Goal: Transaction & Acquisition: Purchase product/service

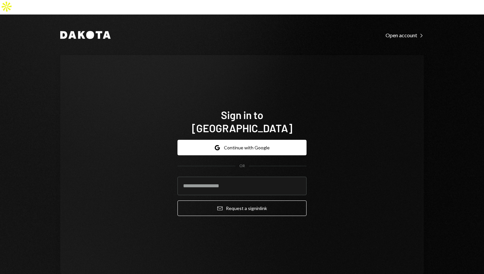
type input "**********"
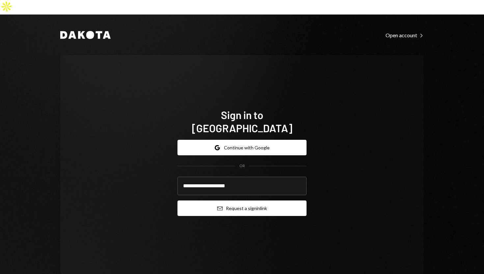
click at [187, 200] on button "Email Request a sign in link" at bounding box center [241, 207] width 129 height 15
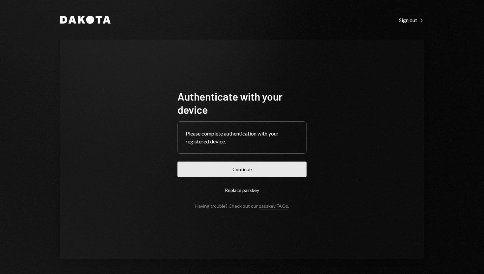
click at [233, 169] on button "Continue" at bounding box center [241, 168] width 129 height 15
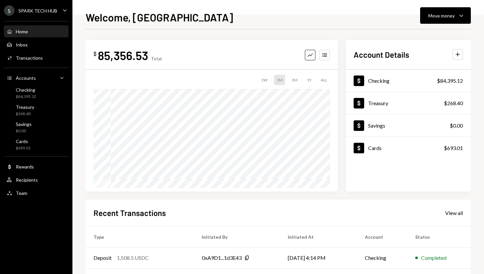
click at [431, 26] on div "Welcome, Olusola Move money Caret Down $ 85,356.53 Total Graph Accounts 1W 1M 3…" at bounding box center [278, 141] width 385 height 264
click at [437, 19] on div "Move money Caret Down" at bounding box center [445, 16] width 34 height 8
click at [435, 33] on div "Send" at bounding box center [440, 35] width 48 height 7
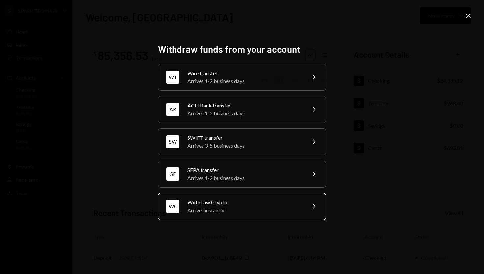
click at [252, 209] on div "Arrives instantly" at bounding box center [244, 210] width 115 height 8
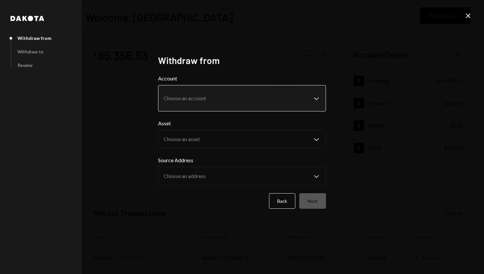
click at [286, 101] on body "**********" at bounding box center [242, 137] width 484 height 274
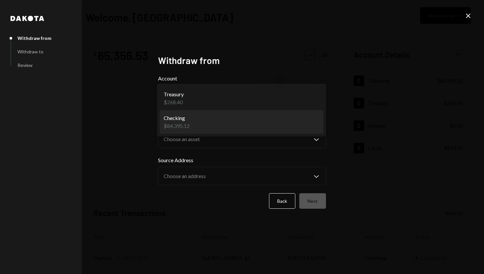
select select "**********"
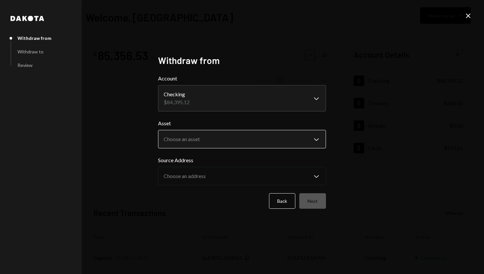
click at [294, 137] on body "**********" at bounding box center [242, 137] width 484 height 274
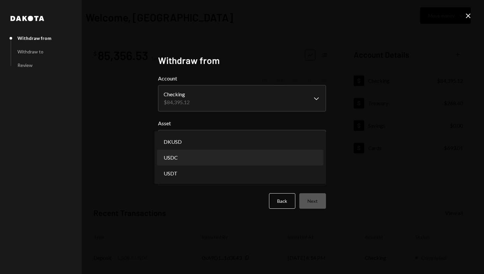
select select "****"
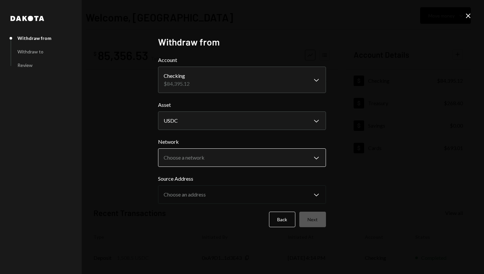
click at [283, 160] on body "**********" at bounding box center [242, 137] width 484 height 274
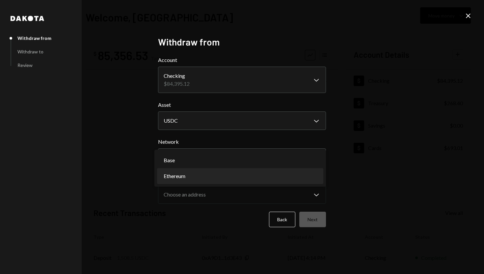
select select "**********"
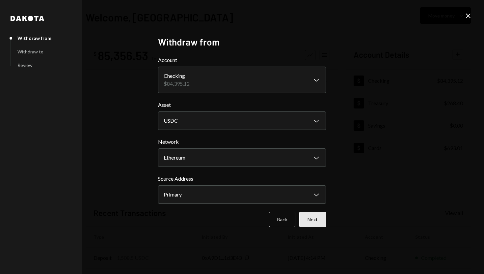
click at [318, 221] on button "Next" at bounding box center [312, 218] width 27 height 15
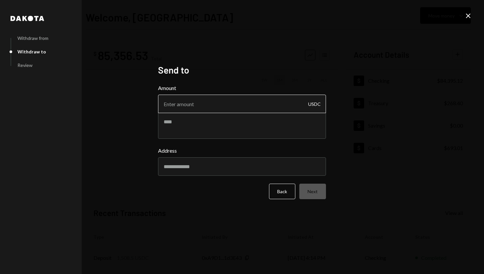
click at [218, 105] on input "Amount" at bounding box center [242, 104] width 168 height 18
type input "50000"
click at [195, 168] on input "Address" at bounding box center [242, 166] width 168 height 18
type input "**********"
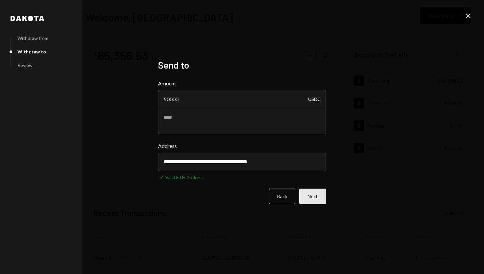
click at [313, 192] on button "Next" at bounding box center [312, 195] width 27 height 15
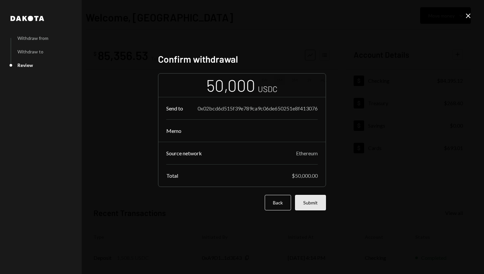
click at [299, 200] on button "Submit" at bounding box center [310, 202] width 31 height 15
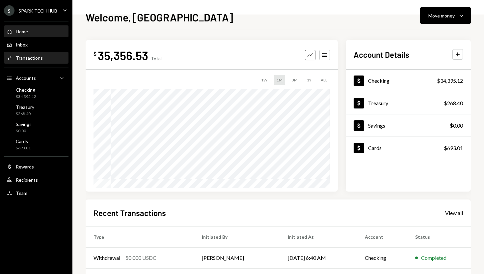
click at [49, 55] on div "Activities Transactions" at bounding box center [36, 58] width 59 height 6
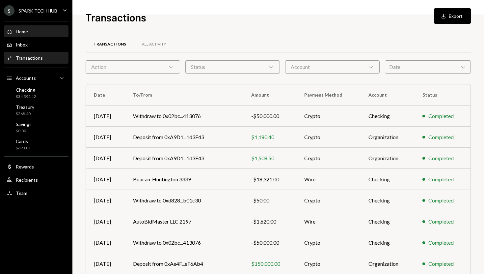
click at [45, 30] on div "Home Home" at bounding box center [36, 32] width 59 height 6
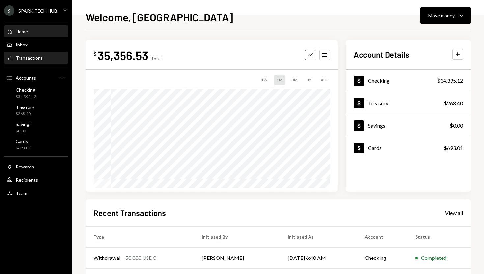
click at [25, 52] on link "Activities Transactions" at bounding box center [36, 58] width 65 height 12
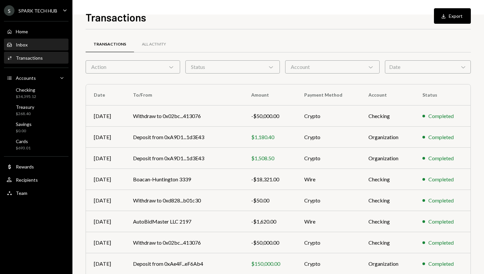
click at [31, 45] on div "Inbox Inbox" at bounding box center [36, 45] width 59 height 6
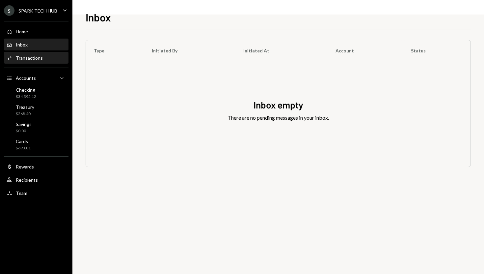
click at [46, 63] on div "Activities Transactions" at bounding box center [36, 57] width 59 height 11
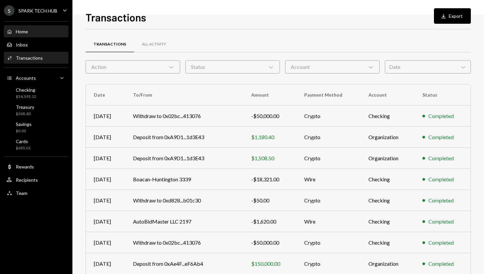
click at [50, 31] on div "Home Home" at bounding box center [36, 32] width 59 height 6
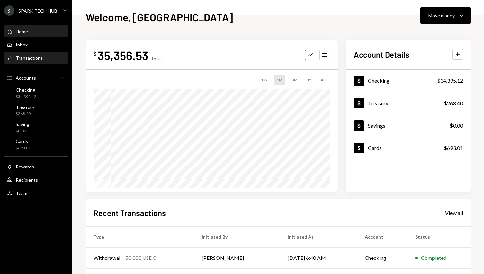
click at [48, 56] on div "Activities Transactions" at bounding box center [36, 58] width 59 height 6
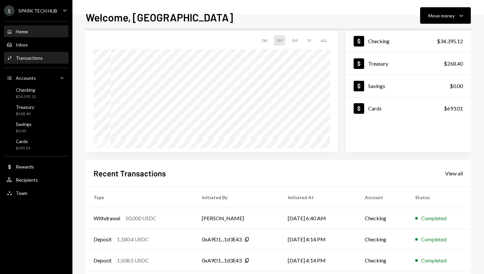
click at [40, 62] on div "Activities Transactions" at bounding box center [36, 57] width 59 height 11
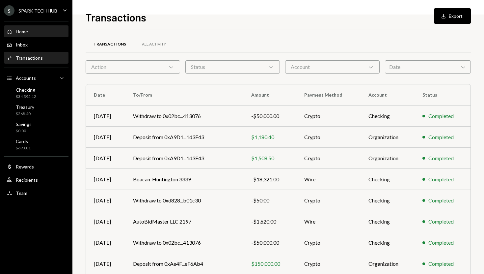
click at [34, 31] on div "Home Home" at bounding box center [36, 32] width 59 height 6
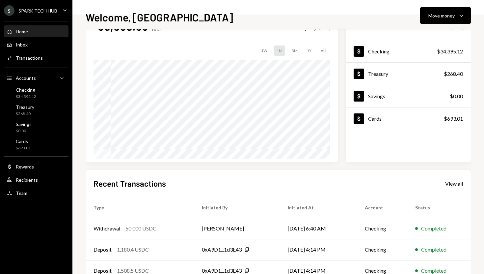
scroll to position [31, 0]
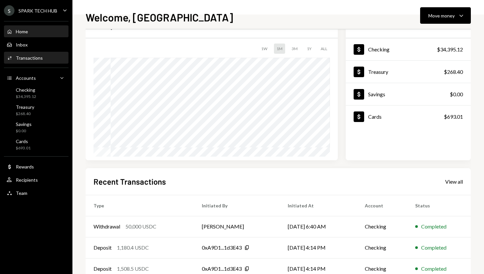
click at [44, 58] on div "Activities Transactions" at bounding box center [36, 58] width 59 height 6
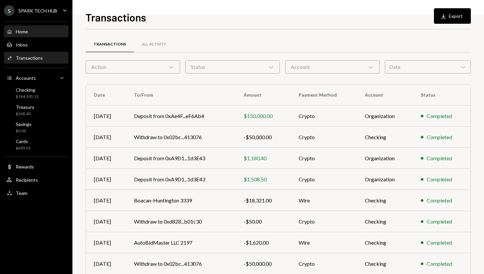
click at [40, 30] on div "Home Home" at bounding box center [36, 32] width 59 height 6
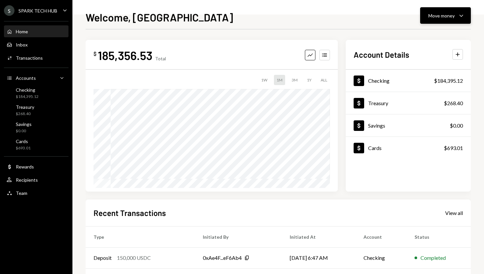
click at [463, 13] on icon "Caret Down" at bounding box center [461, 16] width 8 height 8
click at [431, 36] on div "Send" at bounding box center [440, 35] width 48 height 7
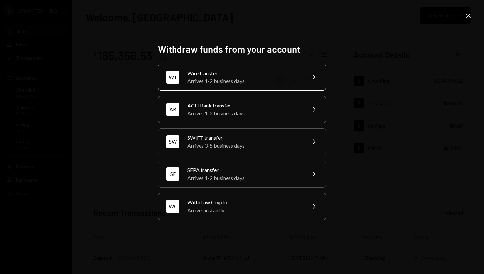
click at [257, 74] on div "Wire transfer" at bounding box center [244, 73] width 115 height 8
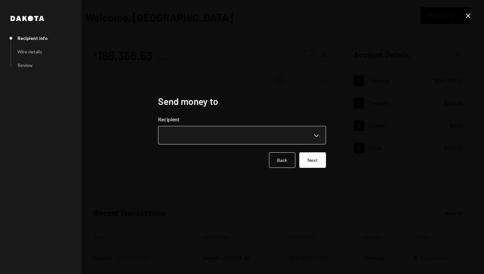
click at [315, 136] on body "**********" at bounding box center [242, 137] width 484 height 274
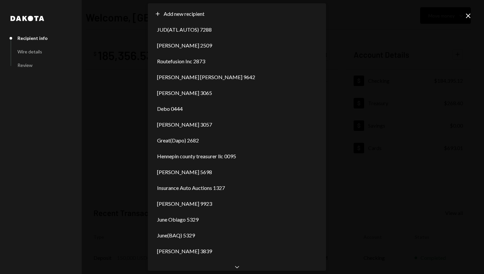
click at [411, 57] on div "**********" at bounding box center [242, 137] width 484 height 274
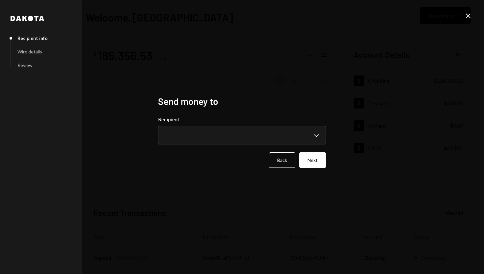
click at [469, 17] on icon "Close" at bounding box center [468, 16] width 8 height 8
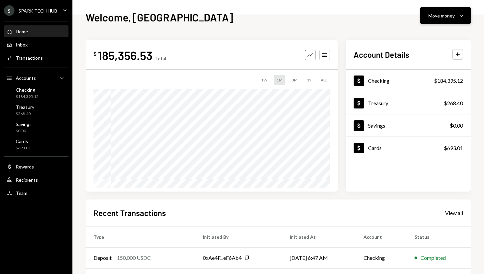
click at [440, 15] on div "Move money" at bounding box center [441, 15] width 26 height 7
click at [420, 33] on div "Send" at bounding box center [440, 35] width 48 height 7
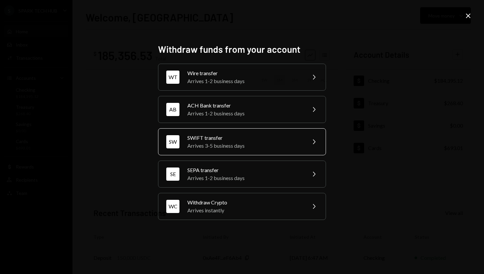
click at [233, 140] on div "SWIFT transfer" at bounding box center [244, 138] width 115 height 8
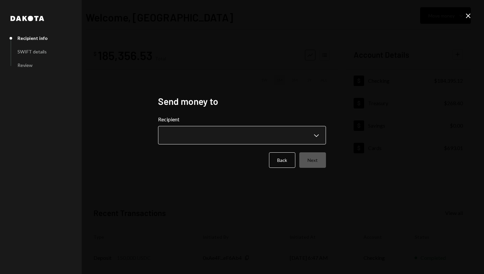
click at [313, 137] on body "**********" at bounding box center [242, 137] width 484 height 274
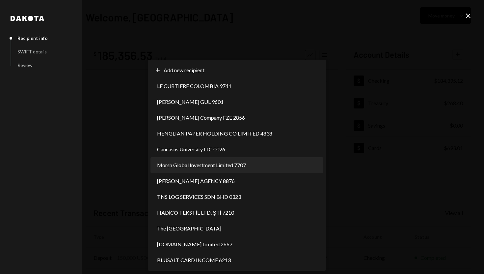
select select "**********"
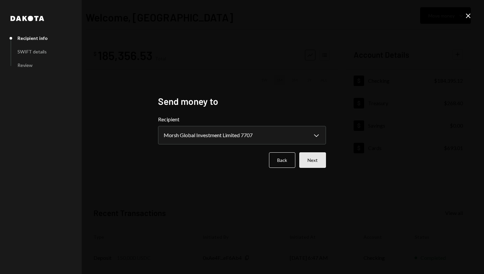
click at [310, 159] on button "Next" at bounding box center [312, 159] width 27 height 15
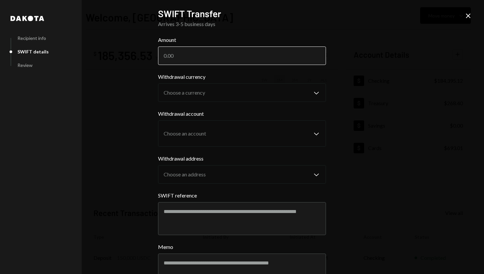
click at [250, 54] on input "Amount" at bounding box center [242, 55] width 168 height 18
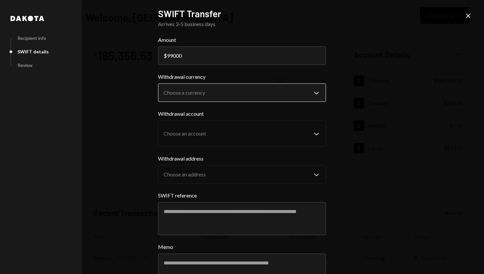
type input "99000"
click at [314, 91] on body "S SPARK TECH HUB Caret Down Home Home Inbox Inbox Activities Transactions Accou…" at bounding box center [242, 137] width 484 height 274
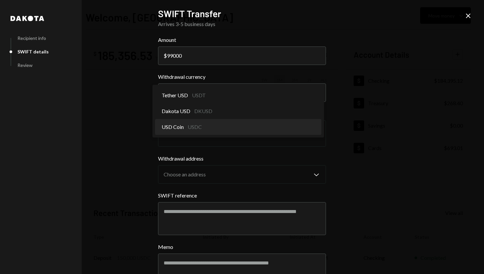
select select "****"
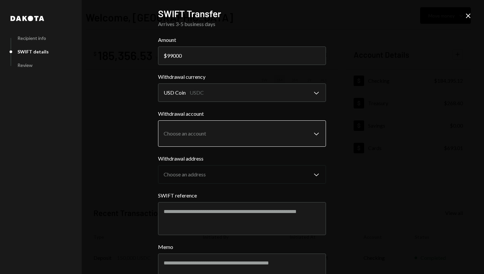
click at [312, 132] on body "S SPARK TECH HUB Caret Down Home Home Inbox Inbox Activities Transactions Accou…" at bounding box center [242, 137] width 484 height 274
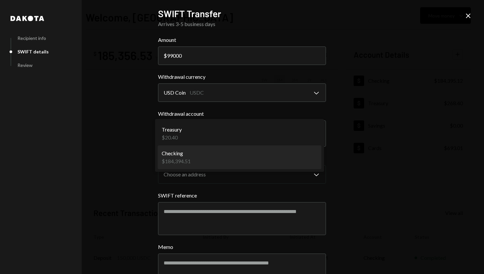
select select "**********"
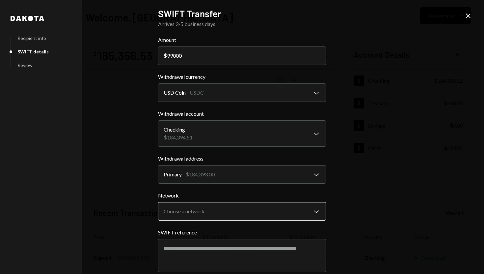
scroll to position [20, 0]
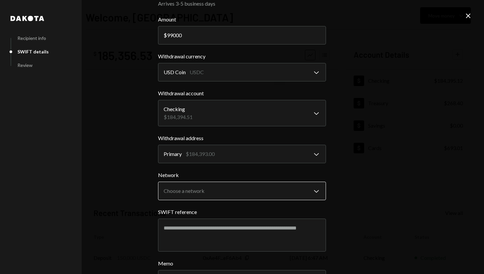
click at [317, 191] on body "S SPARK TECH HUB Caret Down Home Home Inbox Inbox Activities Transactions Accou…" at bounding box center [242, 137] width 484 height 274
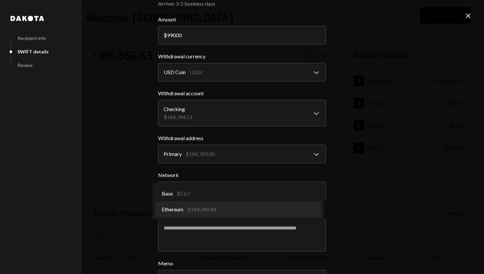
select select "**********"
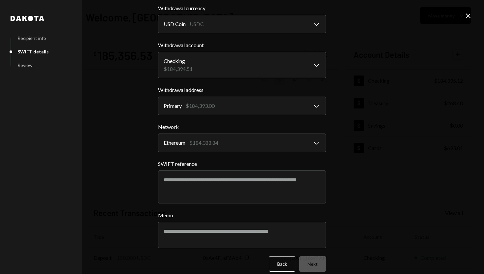
scroll to position [76, 0]
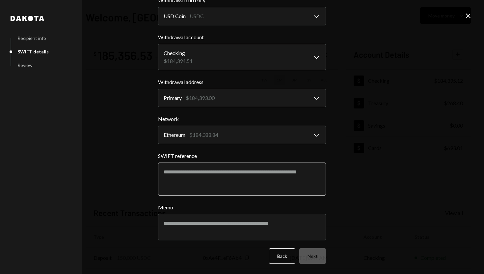
click at [225, 183] on textarea "SWIFT reference" at bounding box center [242, 178] width 168 height 33
click at [337, 189] on div "**********" at bounding box center [242, 137] width 484 height 274
click at [315, 258] on div "Back Next" at bounding box center [242, 255] width 168 height 15
click at [265, 188] on textarea "SWIFT reference" at bounding box center [242, 178] width 168 height 33
type textarea "*"
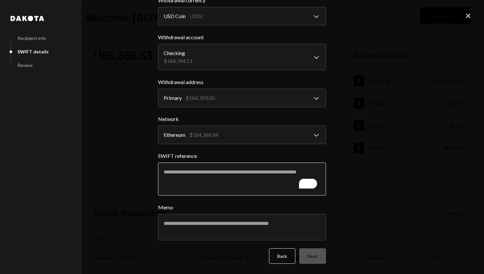
scroll to position [0, 0]
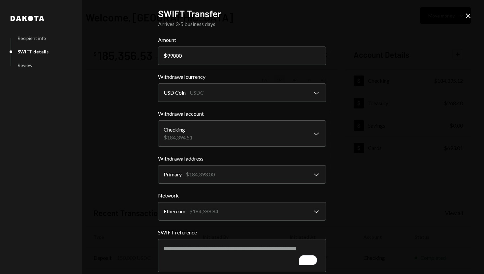
click at [471, 13] on icon "Close" at bounding box center [468, 16] width 8 height 8
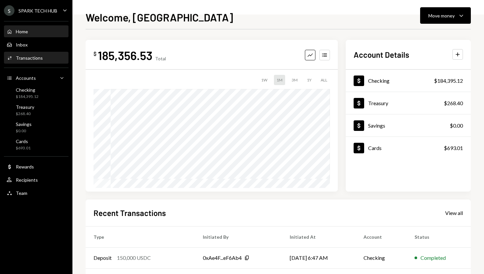
click at [48, 55] on div "Activities Transactions" at bounding box center [36, 58] width 59 height 6
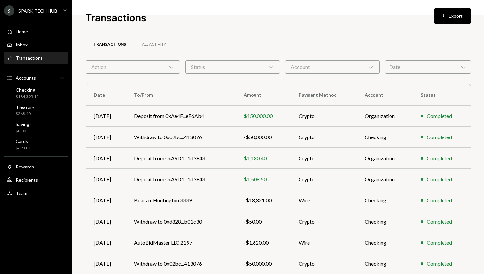
click at [303, 60] on div "Account Chevron Down" at bounding box center [332, 66] width 95 height 13
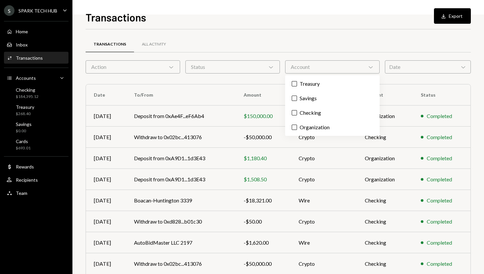
click at [306, 54] on div "Transactions All Activity" at bounding box center [278, 48] width 385 height 24
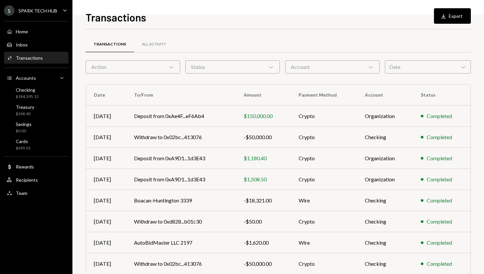
click at [166, 60] on div "Action Chevron Down" at bounding box center [133, 66] width 95 height 13
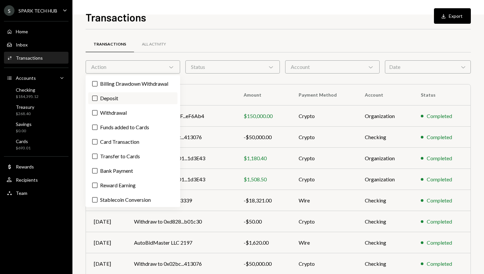
scroll to position [16, 0]
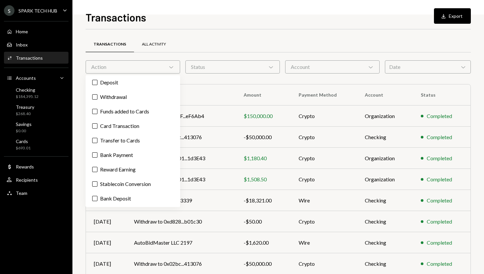
click at [153, 43] on div "All Activity" at bounding box center [154, 44] width 24 height 6
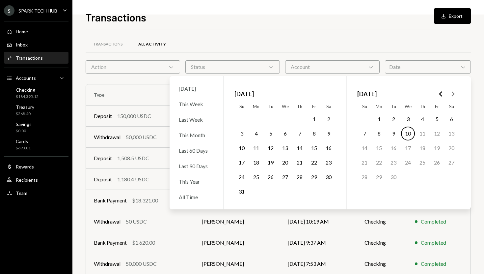
click at [262, 57] on div "Transactions All Activity" at bounding box center [278, 48] width 385 height 24
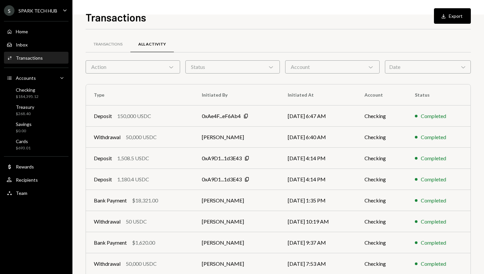
click at [195, 66] on div "Status Chevron Down" at bounding box center [232, 66] width 95 height 13
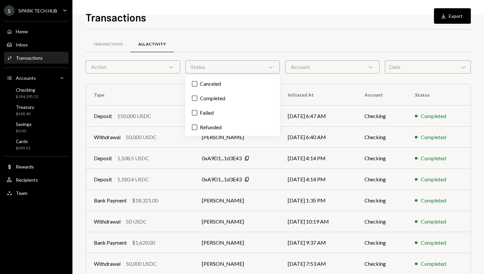
click at [170, 65] on icon "Chevron Down" at bounding box center [171, 67] width 7 height 7
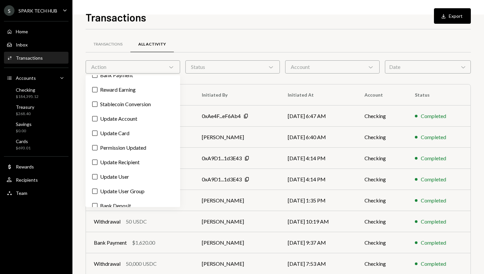
scroll to position [248, 0]
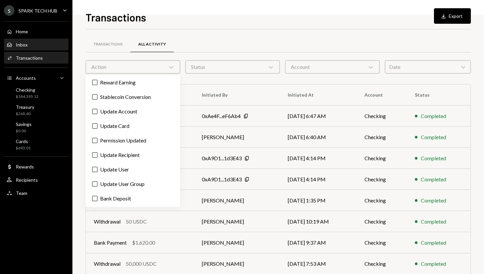
click at [45, 44] on div "Inbox Inbox" at bounding box center [36, 45] width 59 height 6
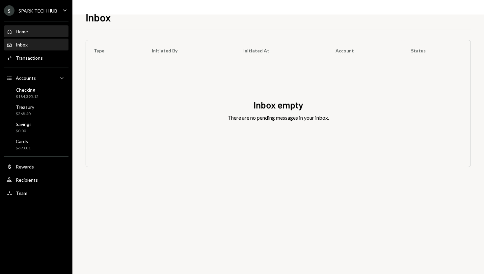
click at [45, 32] on div "Home Home" at bounding box center [36, 32] width 59 height 6
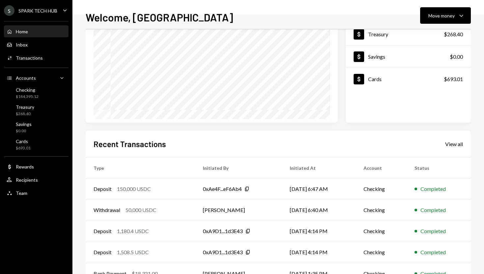
scroll to position [92, 0]
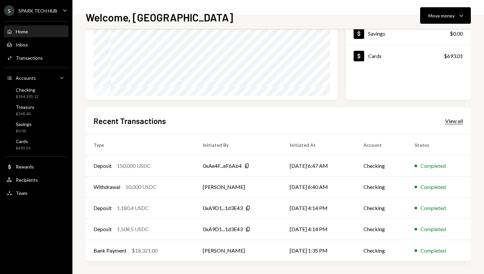
click at [453, 119] on div "View all" at bounding box center [454, 121] width 18 height 7
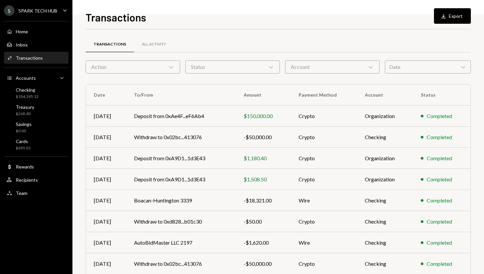
click at [355, 67] on div "Account Chevron Down" at bounding box center [332, 66] width 95 height 13
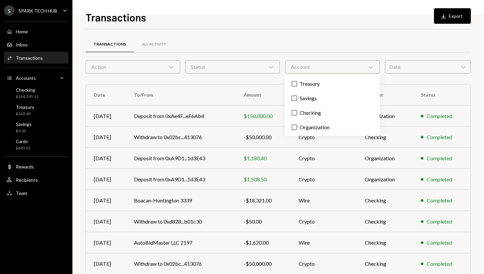
click at [328, 44] on div "Transactions All Activity" at bounding box center [278, 44] width 385 height 17
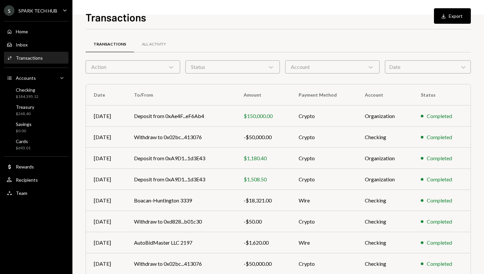
click at [270, 71] on div "Status Chevron Down" at bounding box center [232, 66] width 95 height 13
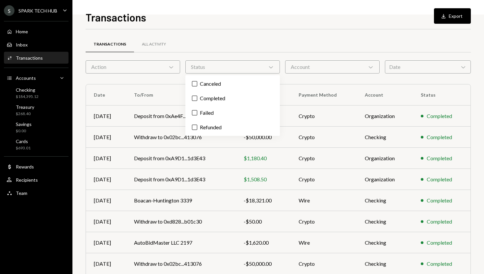
click at [243, 48] on div "Transactions All Activity" at bounding box center [278, 44] width 385 height 17
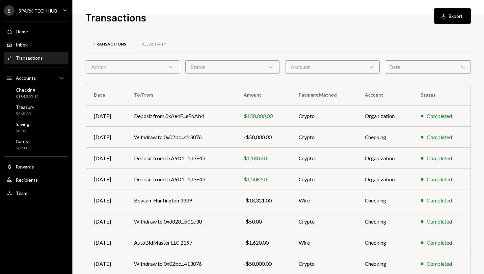
click at [173, 68] on icon "Chevron Down" at bounding box center [171, 67] width 7 height 7
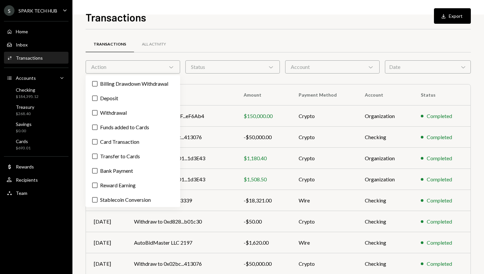
click at [82, 95] on div "Transactions Download Export Transactions All Activity Action Chevron Down Stat…" at bounding box center [278, 137] width 412 height 274
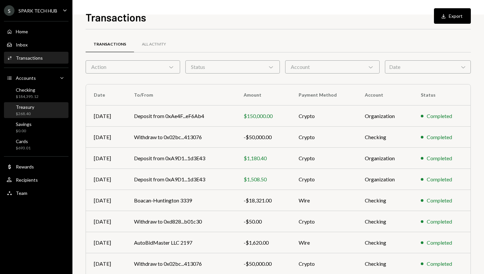
click at [43, 109] on div "Treasury $268.40" at bounding box center [36, 110] width 59 height 13
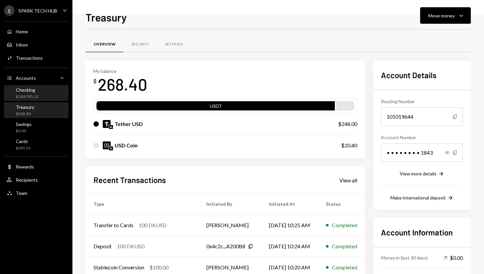
click at [48, 94] on div "Checking $184,395.12" at bounding box center [36, 93] width 59 height 13
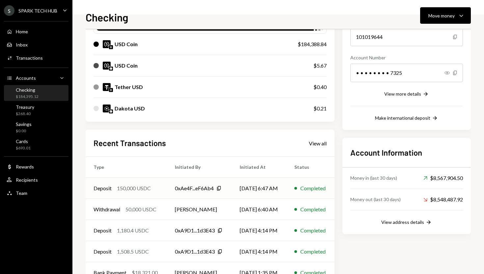
scroll to position [81, 0]
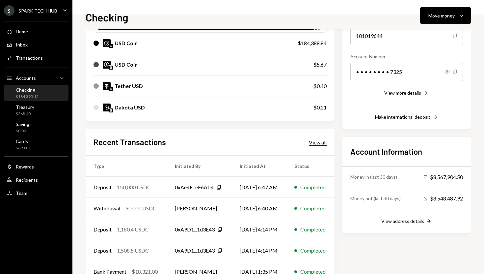
click at [318, 143] on div "View all" at bounding box center [318, 142] width 18 height 7
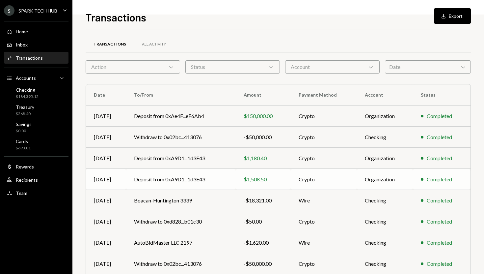
scroll to position [70, 0]
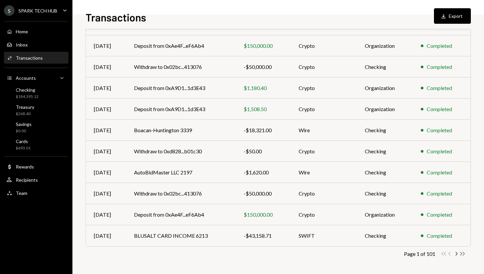
click at [461, 254] on icon "Double Arrow Right" at bounding box center [462, 253] width 6 height 6
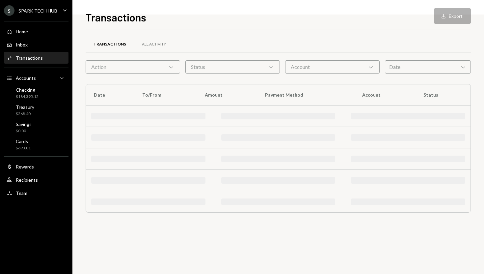
scroll to position [0, 0]
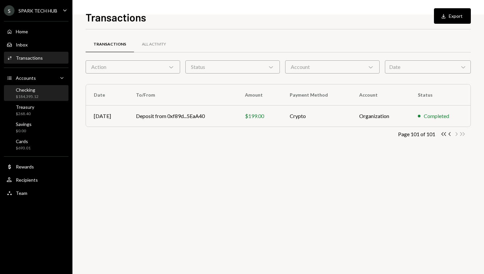
click at [42, 93] on div "Checking $184,395.12" at bounding box center [36, 93] width 59 height 13
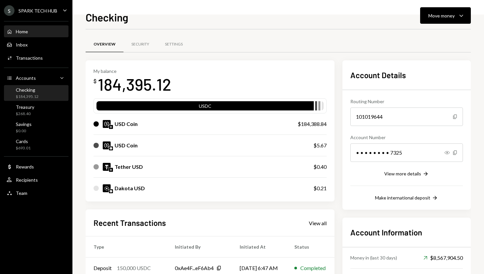
click at [45, 31] on div "Home Home" at bounding box center [36, 32] width 59 height 6
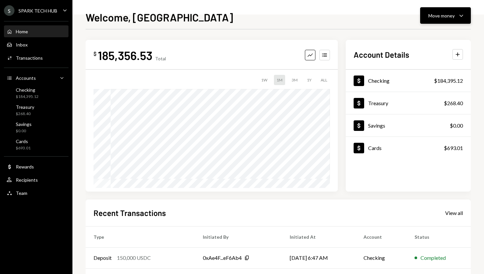
click at [440, 19] on div "Move money" at bounding box center [441, 15] width 26 height 7
click at [425, 33] on div "Send" at bounding box center [440, 35] width 48 height 7
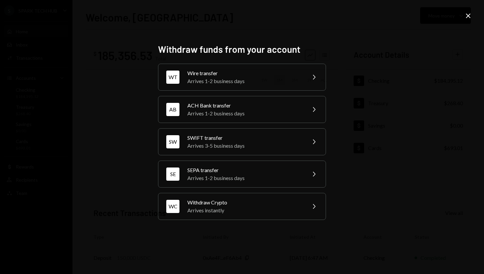
click at [470, 15] on icon "Close" at bounding box center [468, 16] width 8 height 8
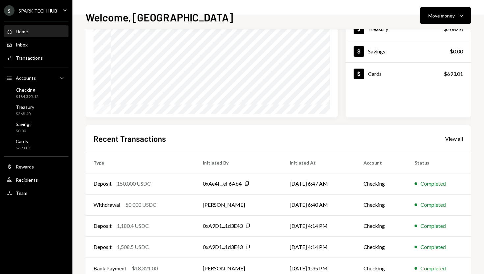
scroll to position [92, 0]
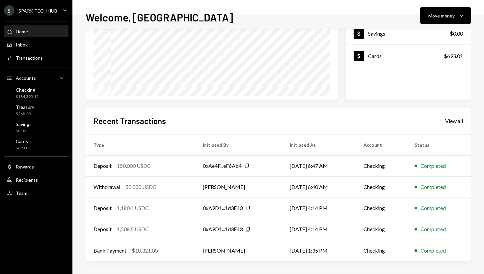
click at [457, 120] on div "View all" at bounding box center [454, 121] width 18 height 7
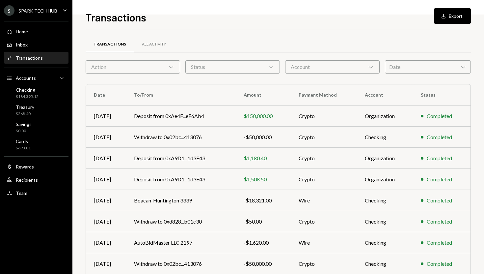
click at [199, 70] on div "Status Chevron Down" at bounding box center [232, 66] width 95 height 13
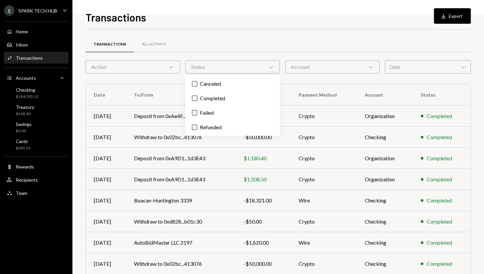
click at [290, 68] on div "Account Chevron Down" at bounding box center [332, 66] width 95 height 13
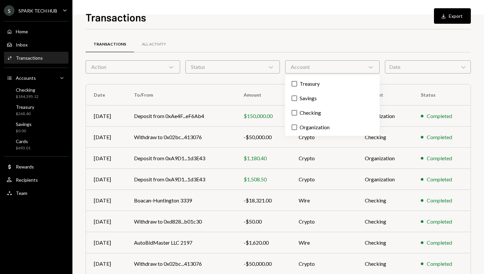
click at [143, 70] on div "Action Chevron Down" at bounding box center [133, 66] width 95 height 13
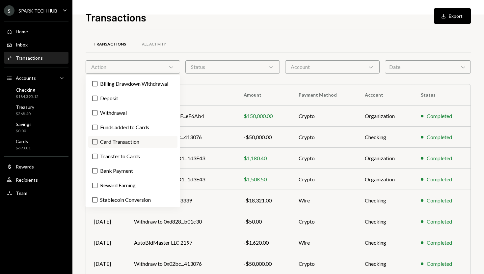
scroll to position [16, 0]
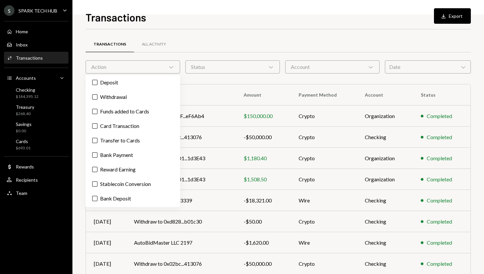
click at [202, 81] on div "Transactions All Activity Action Chevron Down Status Chevron Down Account Chevr…" at bounding box center [278, 192] width 385 height 304
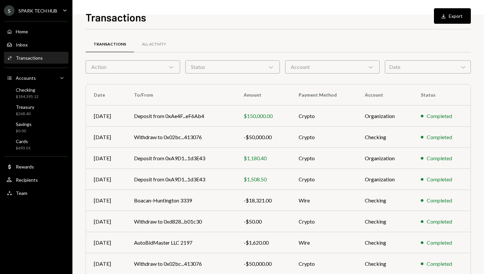
click at [175, 66] on div "Action Chevron Down" at bounding box center [133, 66] width 95 height 13
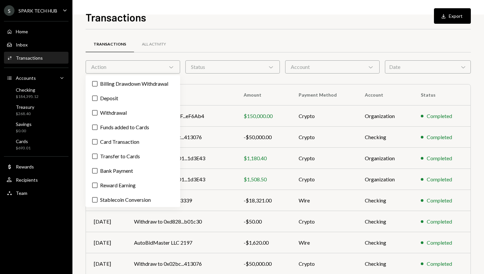
click at [79, 66] on div "Transactions Download Export Transactions All Activity Action Chevron Down Stat…" at bounding box center [278, 137] width 412 height 274
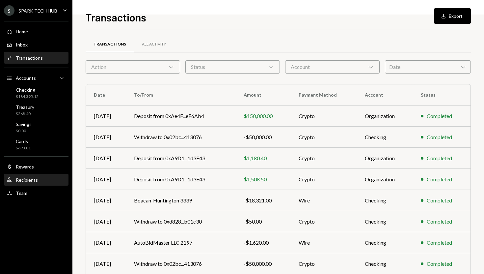
click at [31, 175] on div "User Recipients" at bounding box center [36, 179] width 59 height 11
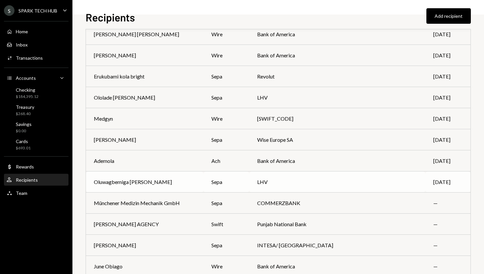
scroll to position [2456, 0]
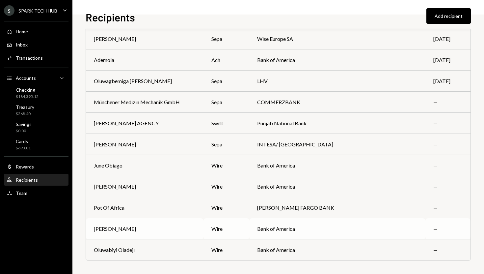
click at [148, 235] on td "[PERSON_NAME]" at bounding box center [145, 228] width 118 height 21
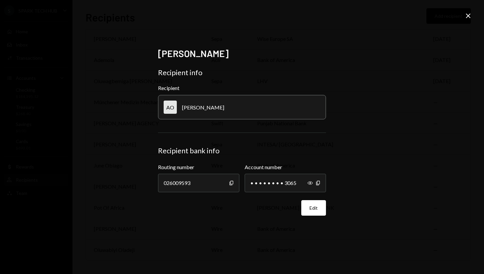
click at [470, 18] on icon "Close" at bounding box center [468, 16] width 8 height 8
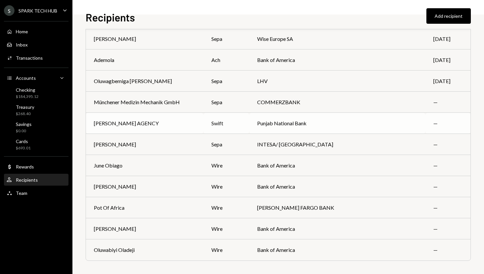
click at [206, 130] on td "swift" at bounding box center [226, 123] width 46 height 21
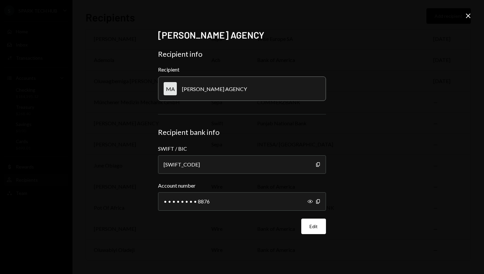
click at [316, 94] on div "MA [PERSON_NAME] AGENCY" at bounding box center [242, 88] width 168 height 24
click at [467, 16] on icon at bounding box center [468, 16] width 5 height 5
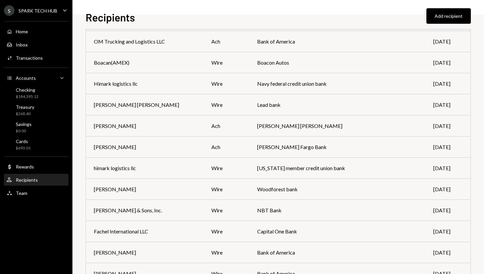
scroll to position [0, 0]
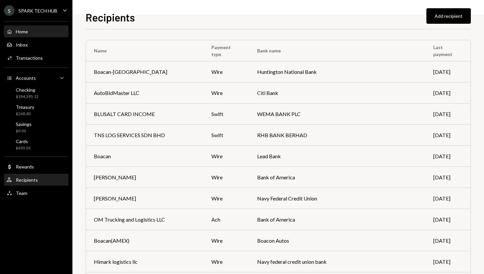
click at [36, 34] on div "Home Home" at bounding box center [36, 32] width 59 height 6
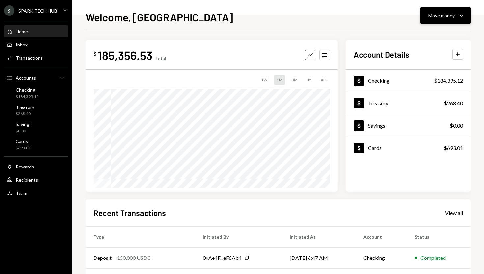
click at [454, 17] on div "Move money" at bounding box center [441, 15] width 26 height 7
click at [441, 30] on div "Withdraw Send" at bounding box center [435, 35] width 66 height 15
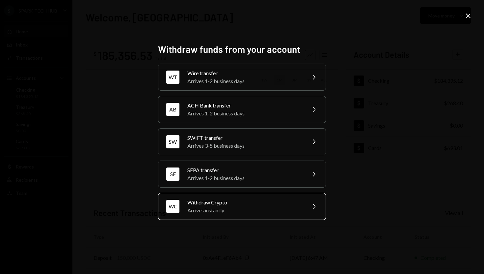
click at [254, 202] on div "Withdraw Crypto" at bounding box center [244, 202] width 115 height 8
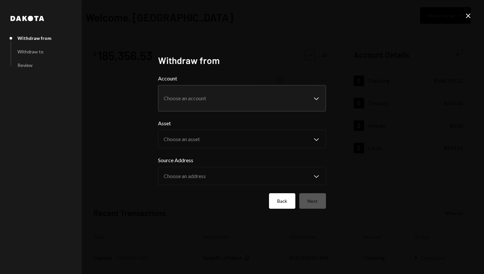
click at [282, 205] on button "Back" at bounding box center [282, 200] width 26 height 15
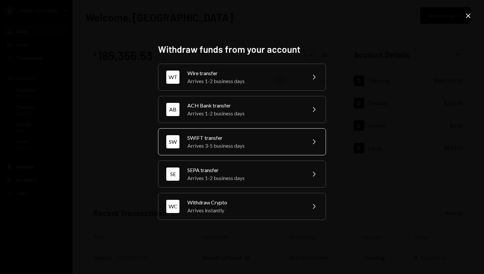
click at [285, 142] on div "Arrives 3-5 business days" at bounding box center [244, 146] width 115 height 8
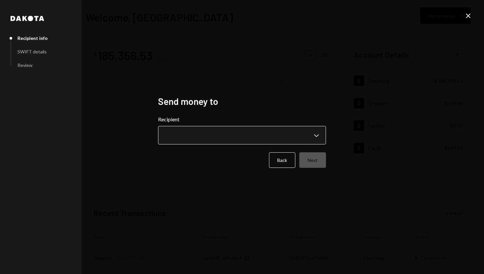
click at [304, 141] on body "**********" at bounding box center [242, 137] width 484 height 274
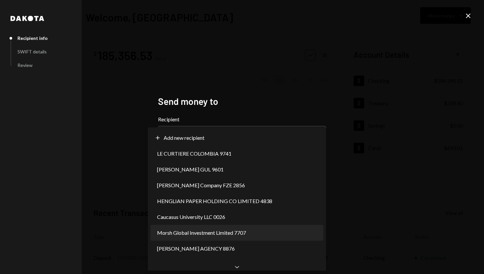
select select "**********"
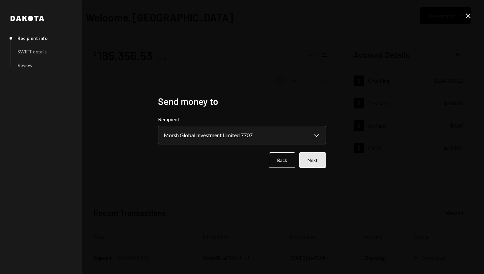
click at [315, 160] on button "Next" at bounding box center [312, 159] width 27 height 15
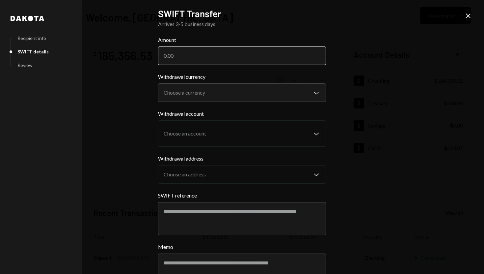
click at [240, 56] on input "Amount" at bounding box center [242, 55] width 168 height 18
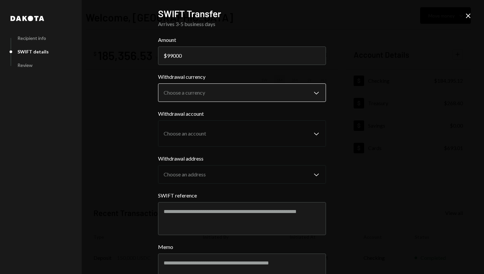
type input "99000"
click at [234, 91] on body "S SPARK TECH HUB Caret Down Home Home Inbox Inbox Activities Transactions Accou…" at bounding box center [242, 137] width 484 height 274
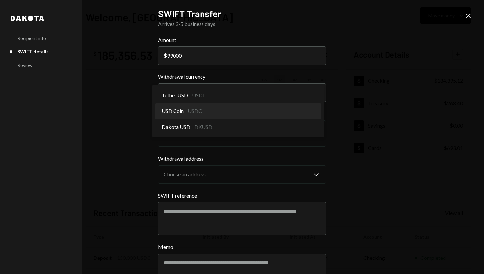
select select "****"
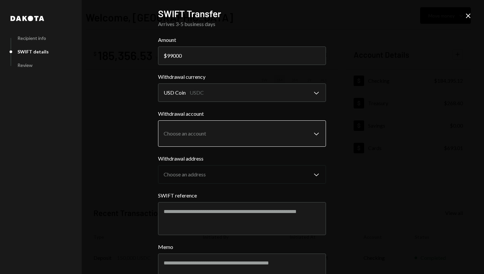
click at [219, 129] on body "S SPARK TECH HUB Caret Down Home Home Inbox Inbox Activities Transactions Accou…" at bounding box center [242, 137] width 484 height 274
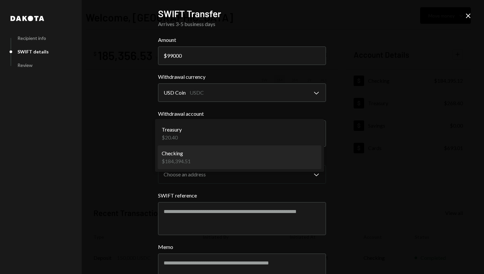
select select "**********"
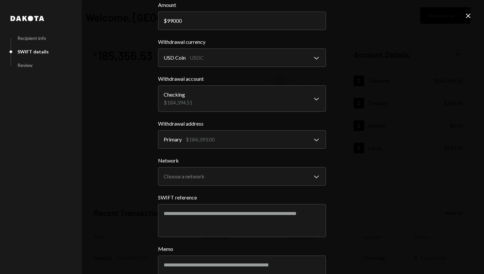
scroll to position [43, 0]
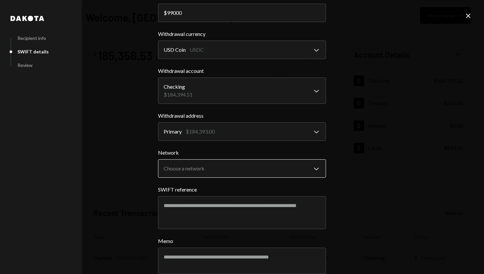
click at [293, 170] on body "S SPARK TECH HUB Caret Down Home Home Inbox Inbox Activities Transactions Accou…" at bounding box center [242, 137] width 484 height 274
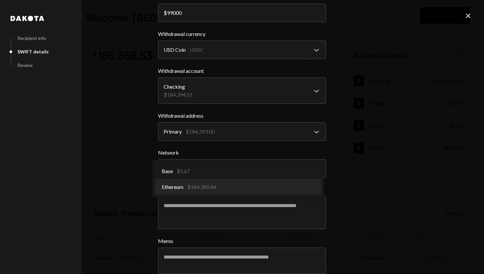
select select "**********"
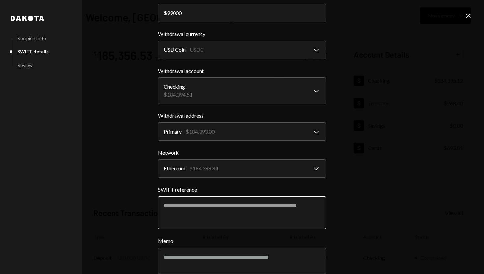
scroll to position [76, 0]
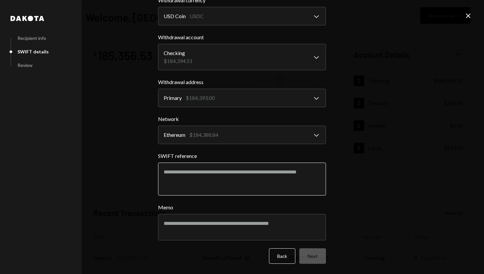
click at [197, 173] on textarea "SWIFT reference" at bounding box center [242, 178] width 168 height 33
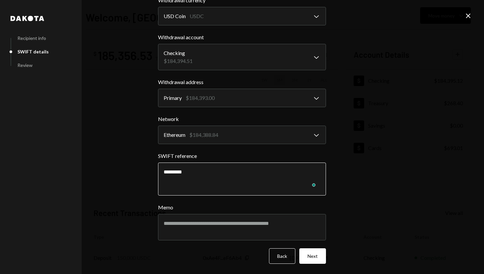
type textarea "********"
type textarea "**********"
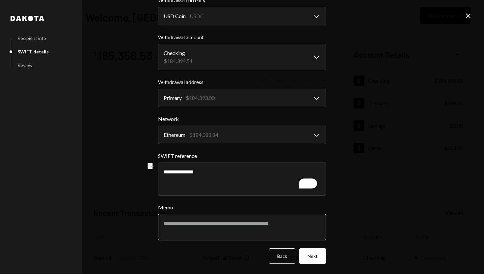
click at [214, 223] on textarea "Memo" at bounding box center [242, 227] width 168 height 26
paste textarea "**********"
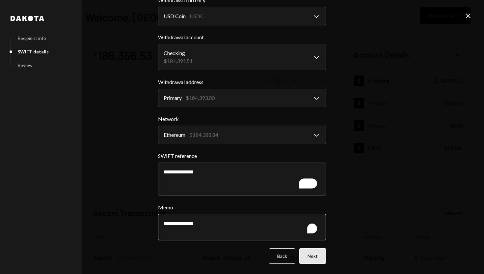
type textarea "**********"
click at [310, 252] on button "Next" at bounding box center [312, 255] width 27 height 15
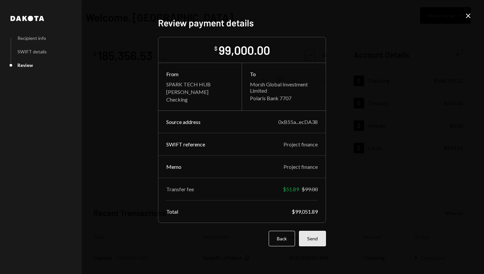
click at [317, 238] on button "Send" at bounding box center [312, 237] width 27 height 15
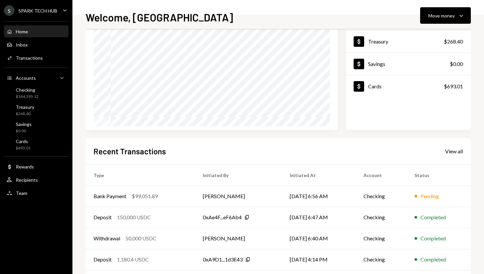
scroll to position [66, 0]
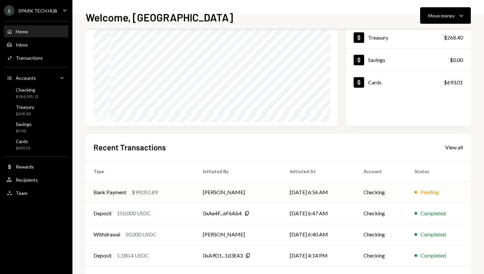
click at [164, 195] on div "Bank Payment $99,051.89" at bounding box center [141, 192] width 94 height 8
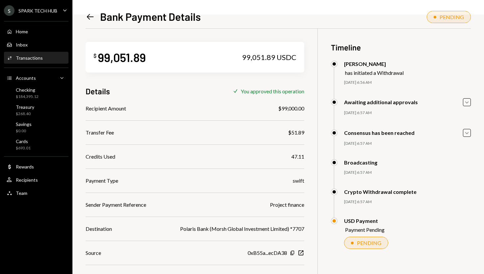
scroll to position [31, 0]
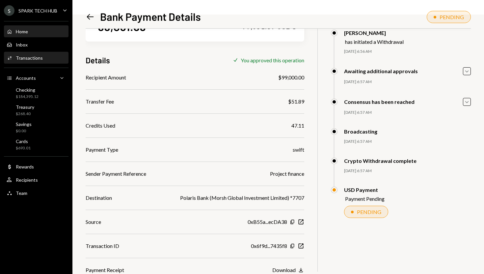
click at [47, 29] on div "Home Home" at bounding box center [36, 32] width 59 height 6
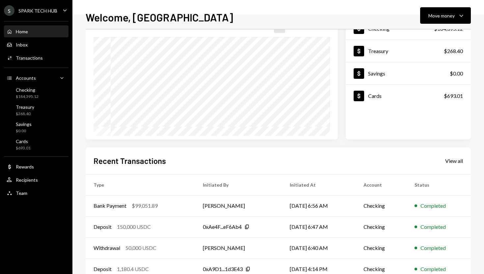
scroll to position [53, 0]
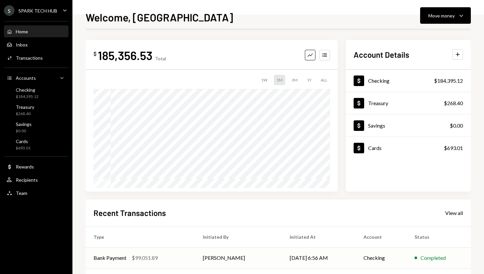
scroll to position [53, 0]
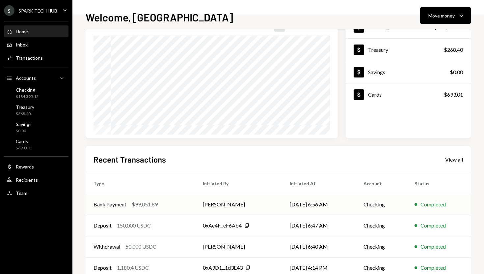
click at [326, 208] on td "[DATE] 6:56 AM" at bounding box center [319, 204] width 74 height 21
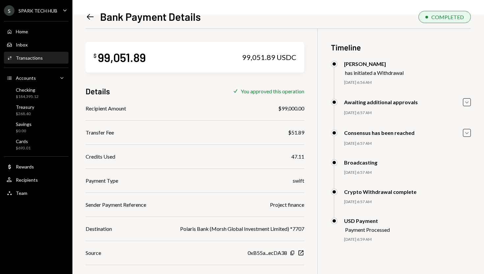
scroll to position [31, 0]
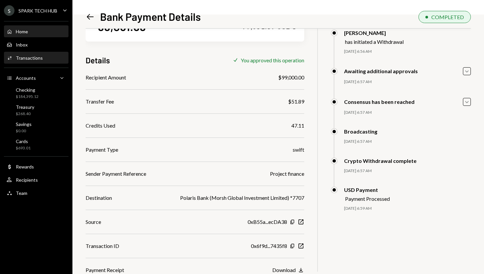
click at [45, 32] on div "Home Home" at bounding box center [36, 32] width 59 height 6
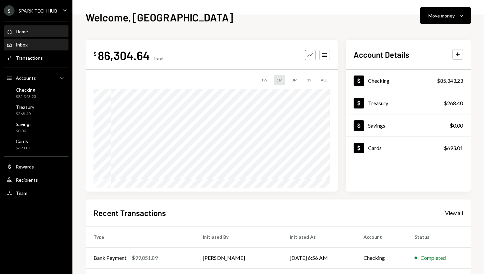
click at [25, 48] on div "Inbox Inbox" at bounding box center [36, 44] width 59 height 11
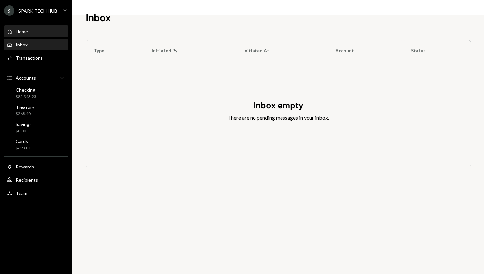
click at [45, 36] on div "Home Home" at bounding box center [36, 31] width 59 height 11
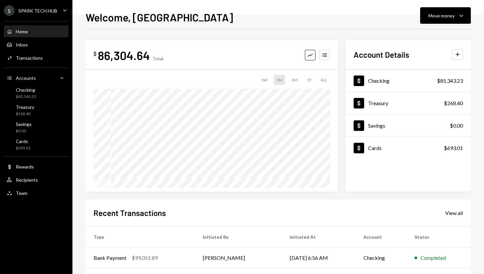
click at [45, 36] on div "Home Home" at bounding box center [36, 31] width 59 height 11
click at [449, 15] on div "Move money" at bounding box center [441, 15] width 26 height 7
click at [437, 30] on div "Withdraw Send" at bounding box center [435, 35] width 66 height 15
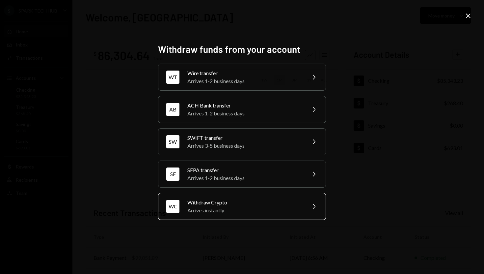
click at [257, 207] on div "Arrives instantly" at bounding box center [244, 210] width 115 height 8
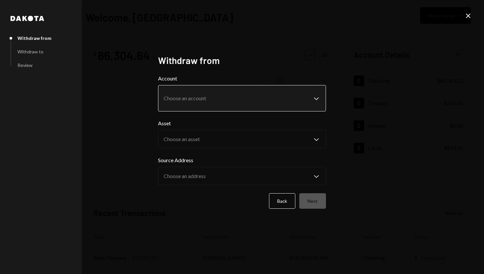
click at [300, 99] on body "**********" at bounding box center [242, 137] width 484 height 274
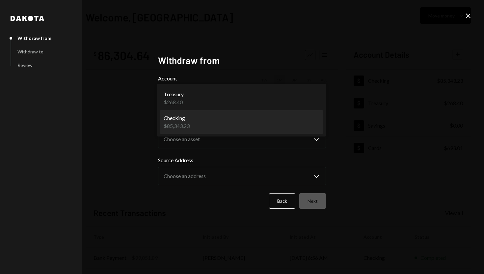
select select "**********"
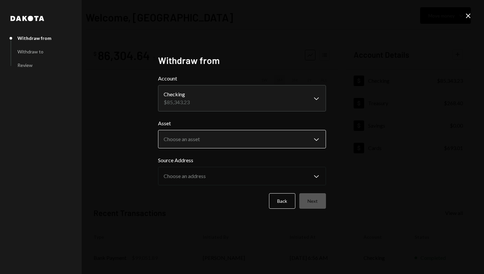
click at [314, 143] on body "**********" at bounding box center [242, 137] width 484 height 274
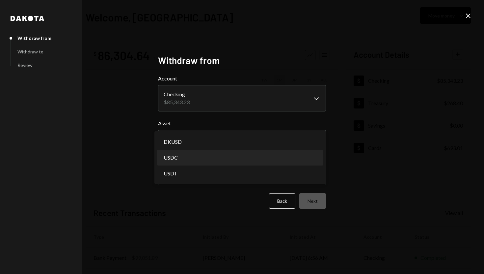
select select "****"
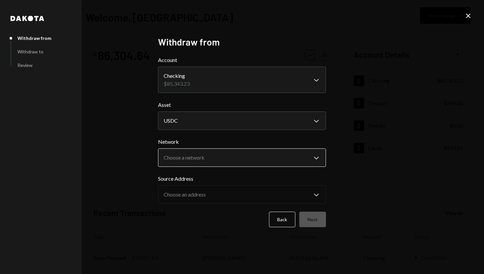
click at [315, 157] on body "**********" at bounding box center [242, 137] width 484 height 274
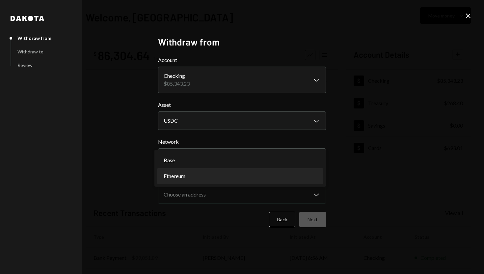
select select "**********"
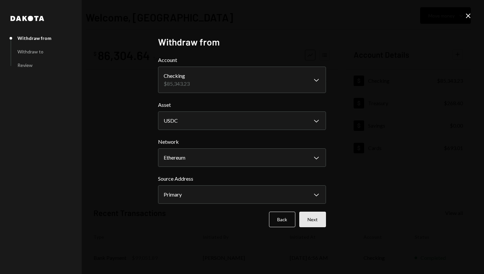
click at [315, 217] on button "Next" at bounding box center [312, 218] width 27 height 15
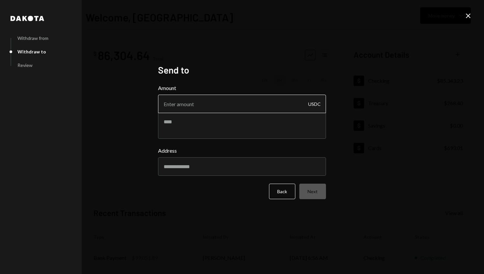
click at [202, 109] on input "Amount" at bounding box center [242, 104] width 168 height 18
type input "16000"
click at [175, 164] on input "Address" at bounding box center [242, 166] width 168 height 18
type input "**********"
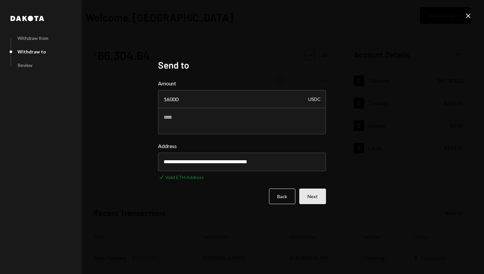
click at [312, 201] on button "Next" at bounding box center [312, 195] width 27 height 15
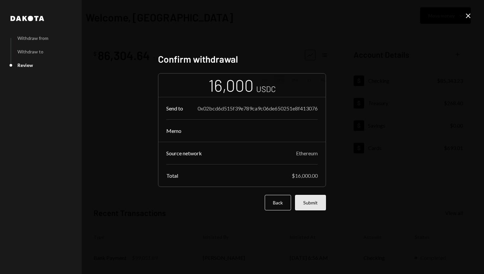
click at [305, 200] on button "Submit" at bounding box center [310, 202] width 31 height 15
